Goal: Information Seeking & Learning: Learn about a topic

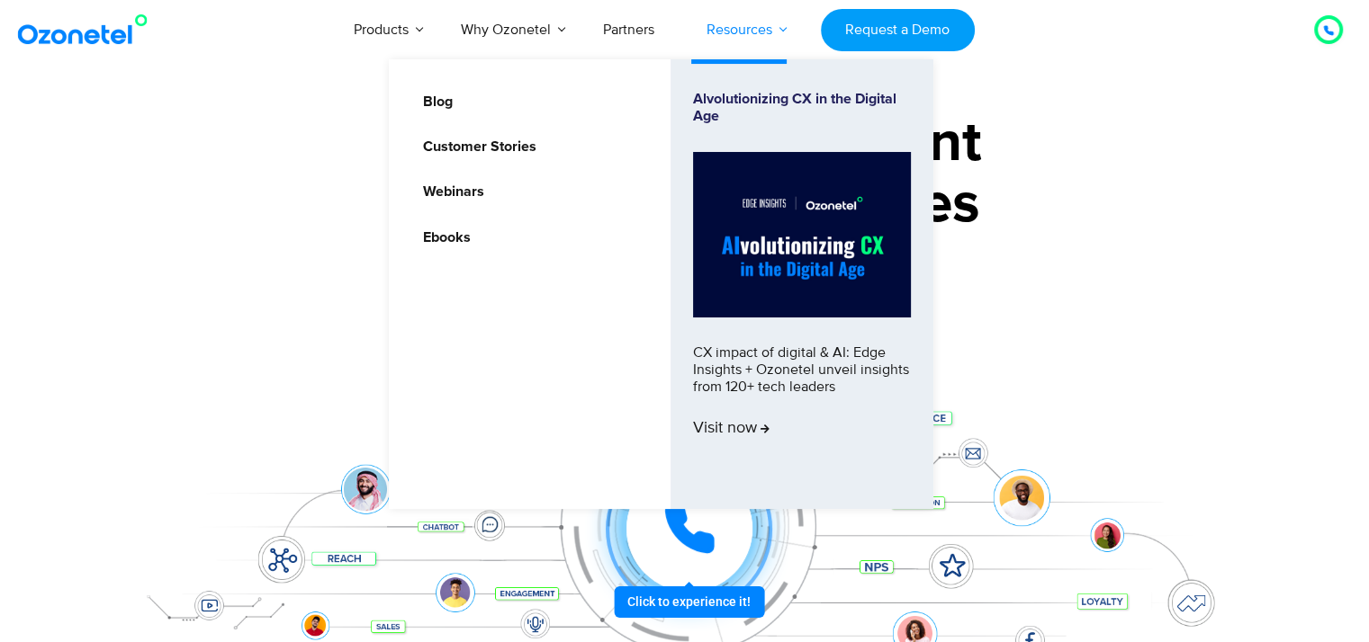
click at [767, 34] on link "Resources" at bounding box center [739, 29] width 118 height 59
click at [524, 149] on link "Customer Stories" at bounding box center [475, 147] width 128 height 22
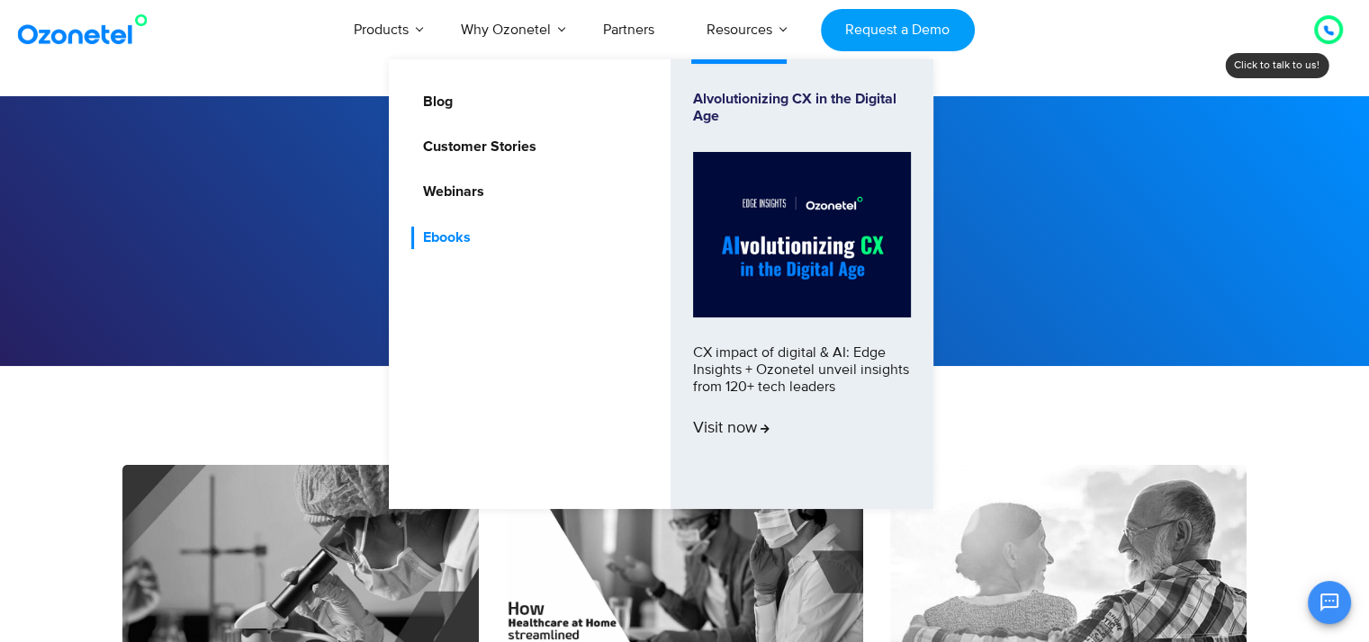
click at [452, 240] on link "Ebooks" at bounding box center [442, 238] width 62 height 22
